Goal: Task Accomplishment & Management: Manage account settings

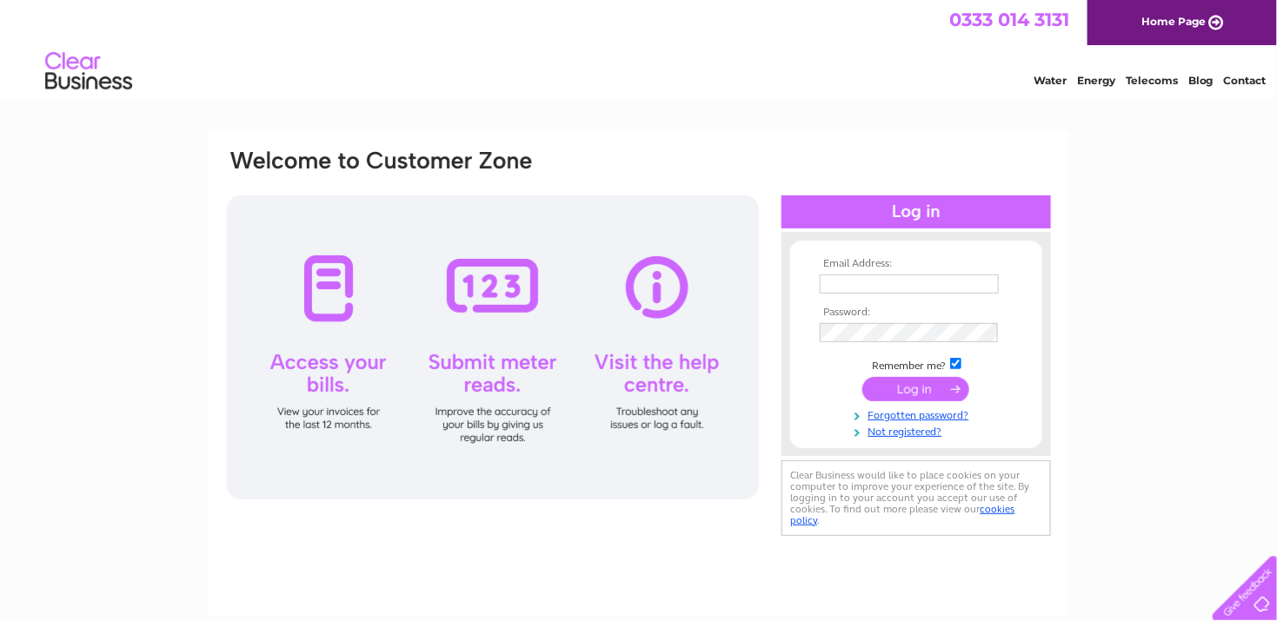
type input "karen@ifsww.uk"
click at [908, 388] on input "submit" at bounding box center [915, 389] width 107 height 24
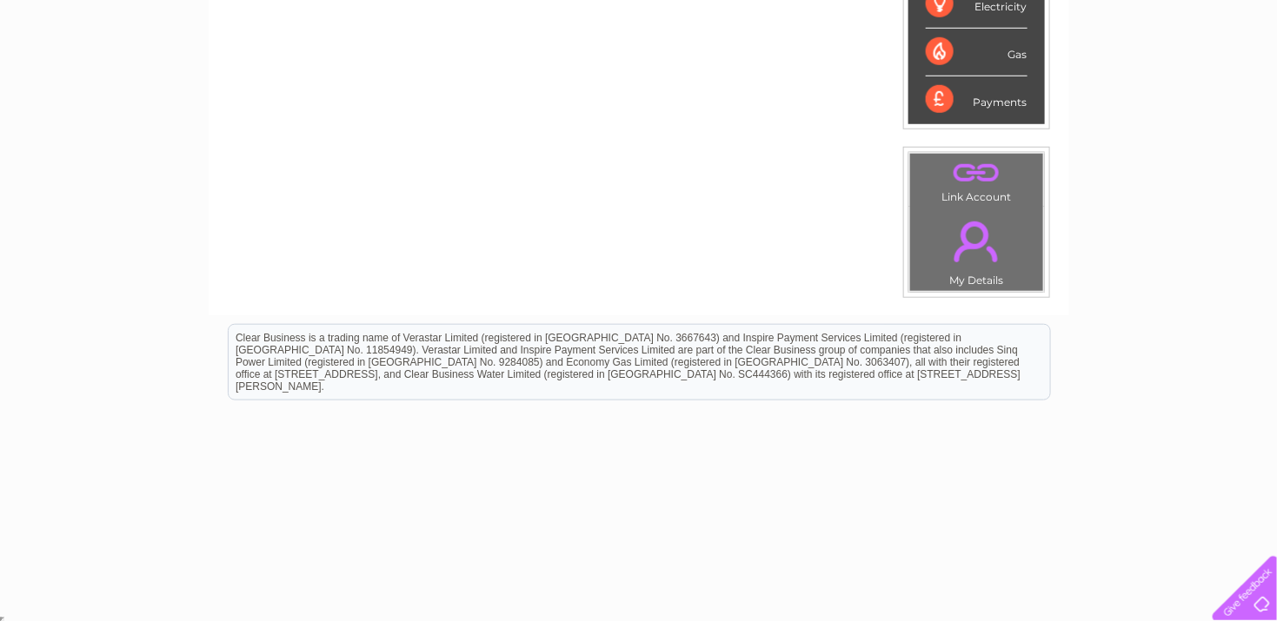
scroll to position [60, 0]
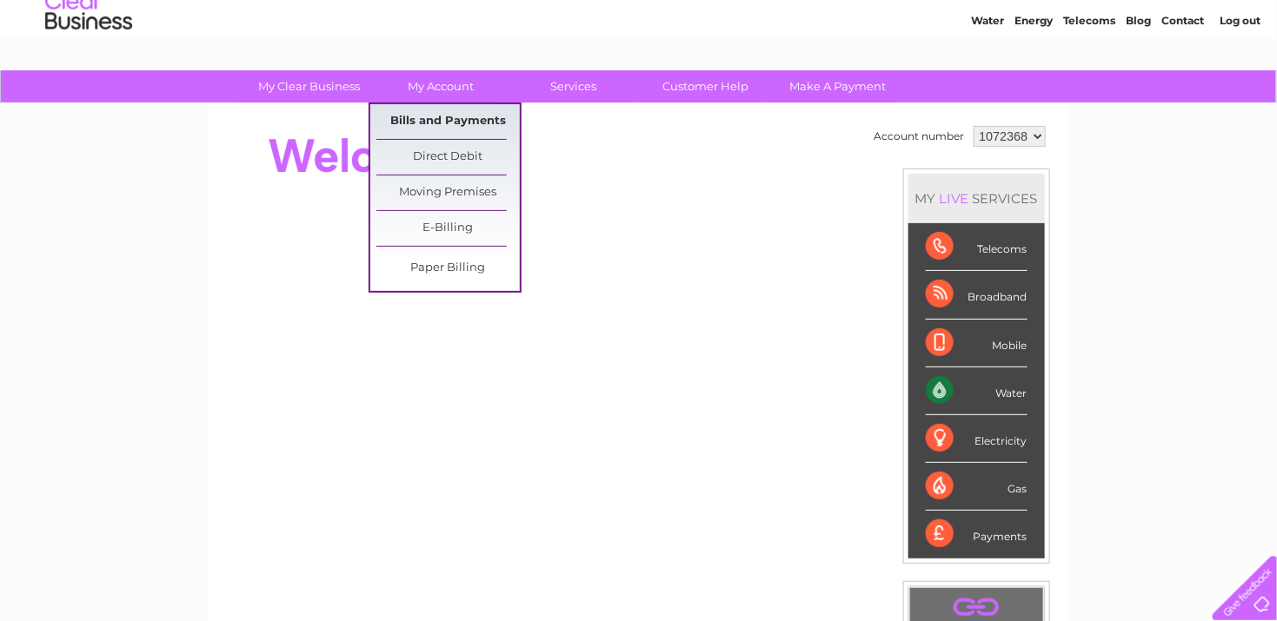
click at [419, 117] on link "Bills and Payments" at bounding box center [447, 121] width 143 height 35
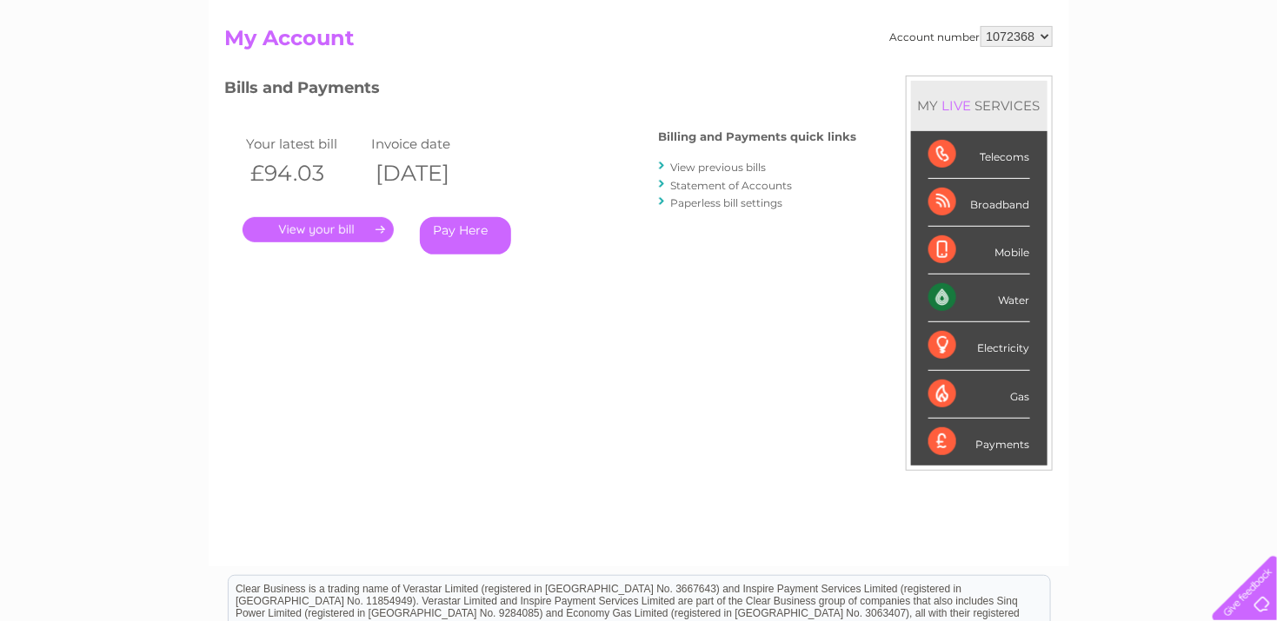
scroll to position [87, 0]
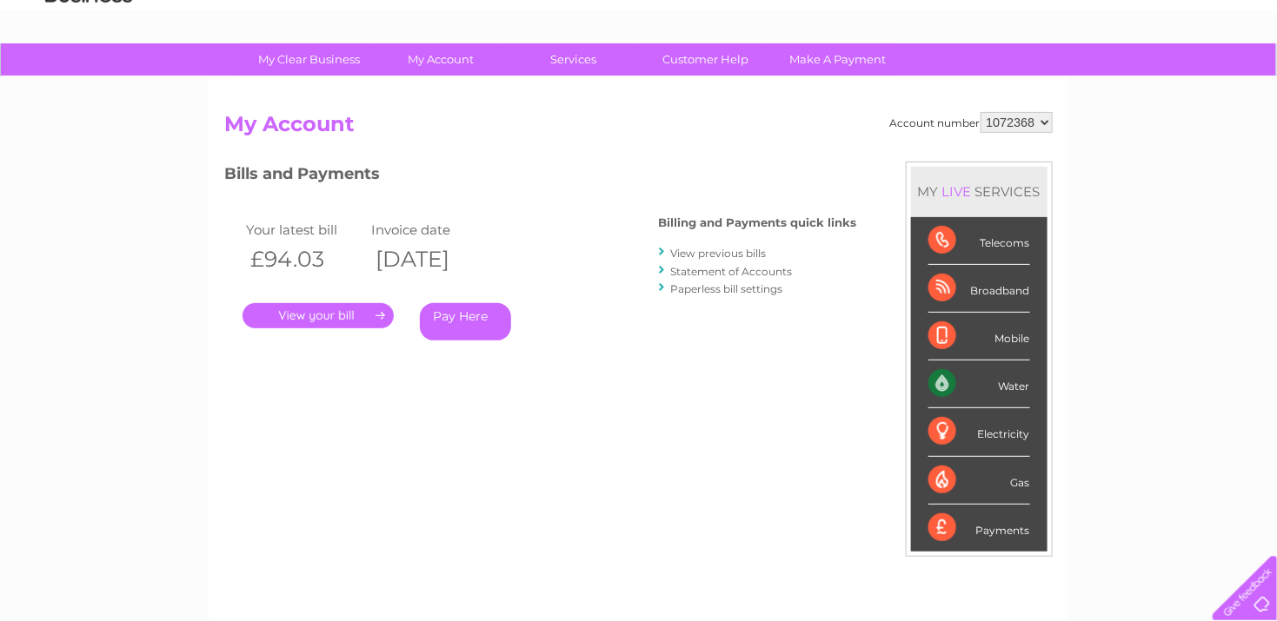
click at [321, 312] on link "." at bounding box center [317, 315] width 151 height 25
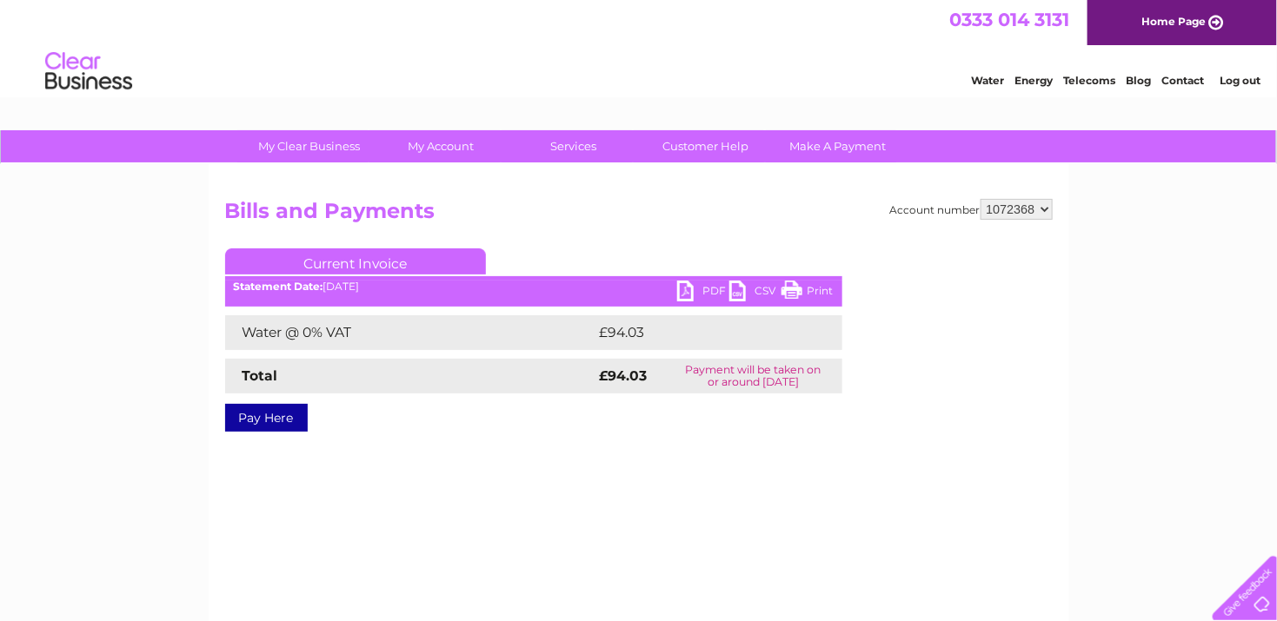
click at [688, 290] on link "PDF" at bounding box center [703, 293] width 52 height 25
